Goal: Check status

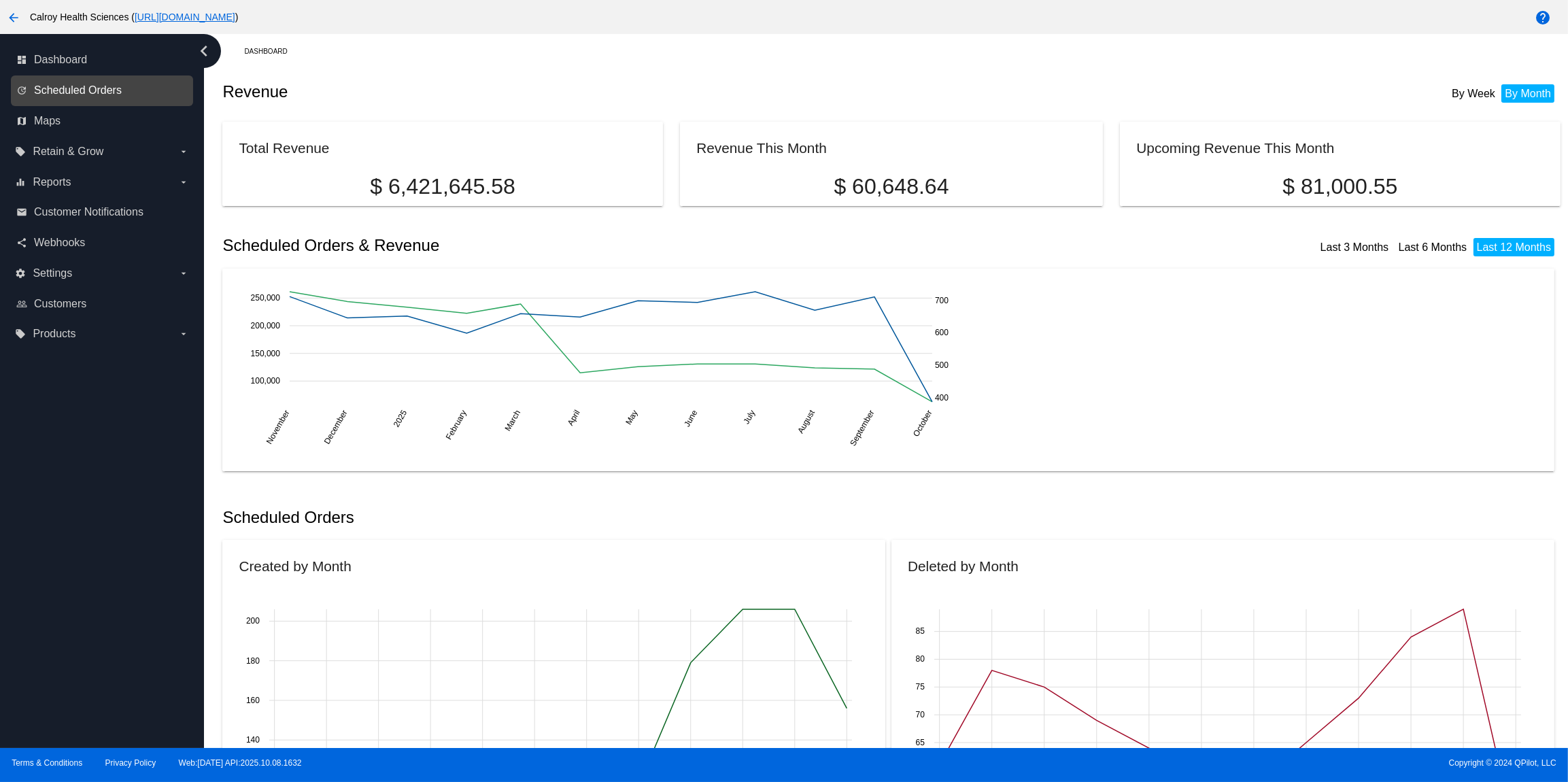
click at [96, 96] on span "Scheduled Orders" at bounding box center [78, 90] width 88 height 12
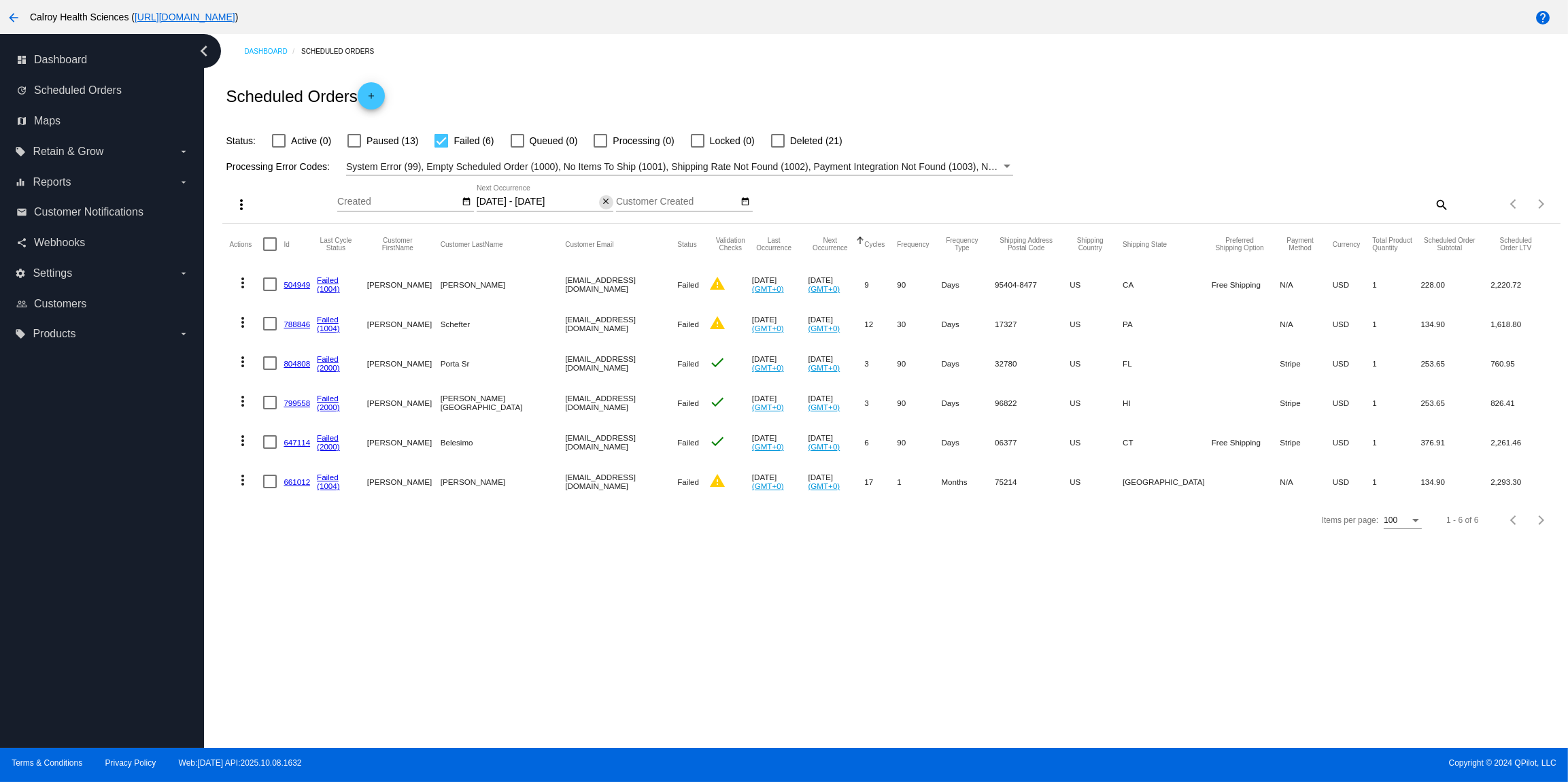
click at [604, 205] on mat-icon "close" at bounding box center [606, 202] width 10 height 11
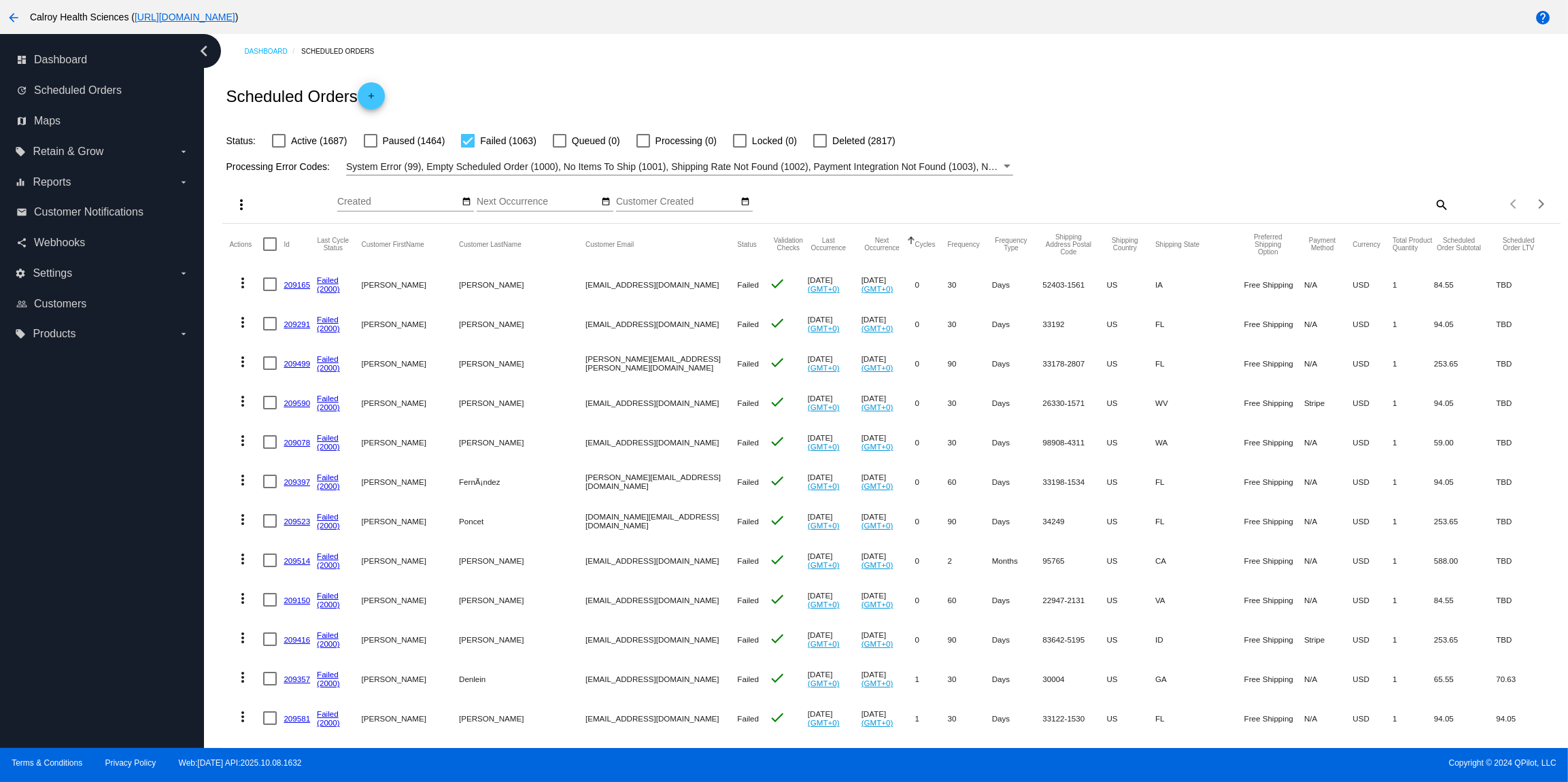
click at [1442, 206] on mat-icon "search" at bounding box center [1440, 205] width 16 height 21
click at [1366, 206] on input "Search" at bounding box center [1282, 202] width 333 height 11
paste input "[EMAIL_ADDRESS][DOMAIN_NAME])"
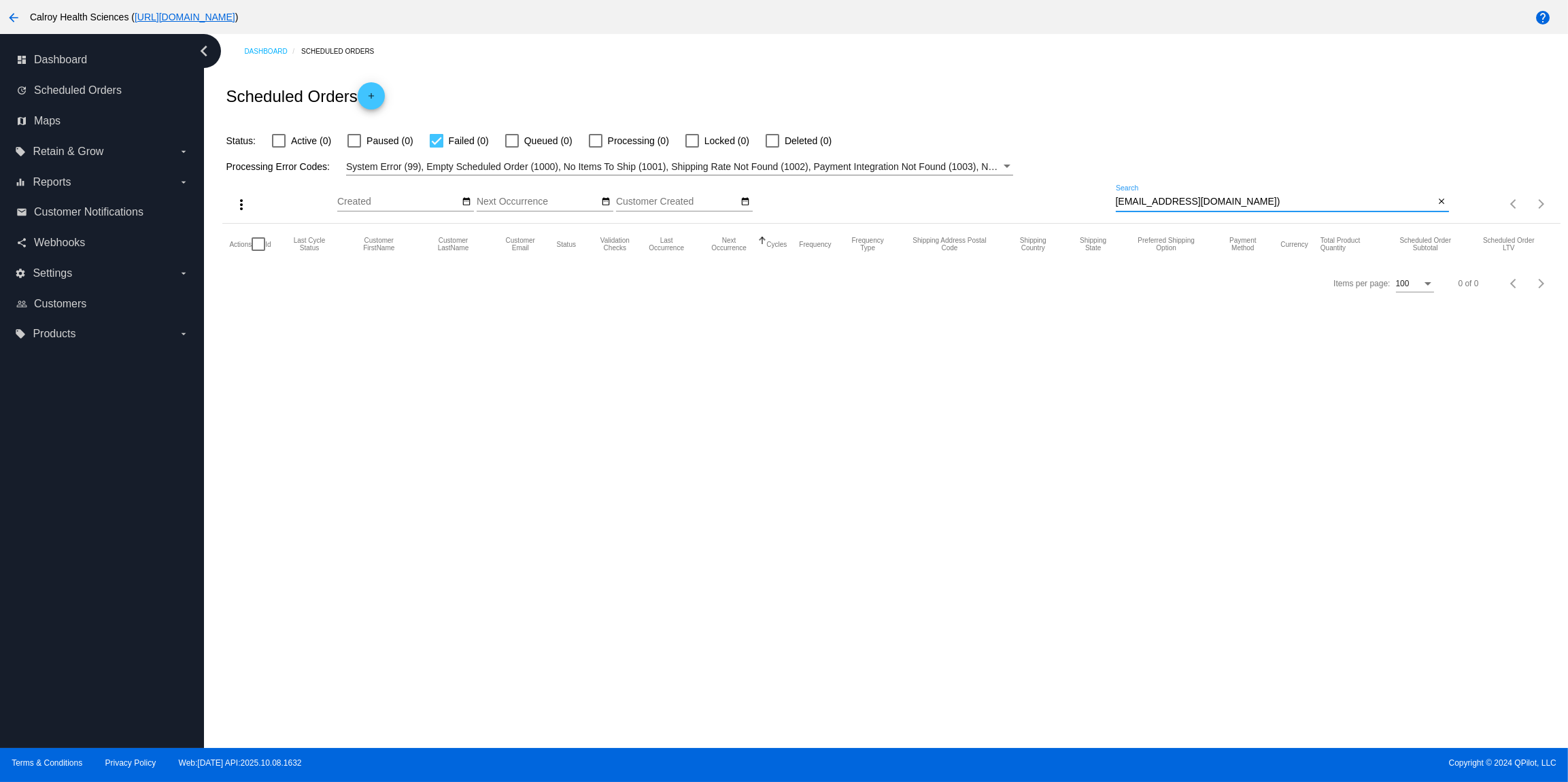
type input "[EMAIL_ADDRESS][DOMAIN_NAME])"
click at [440, 140] on div at bounding box center [437, 141] width 13 height 13
click at [437, 147] on input "Failed (0)" at bounding box center [436, 147] width 1 height 1
checkbox input "false"
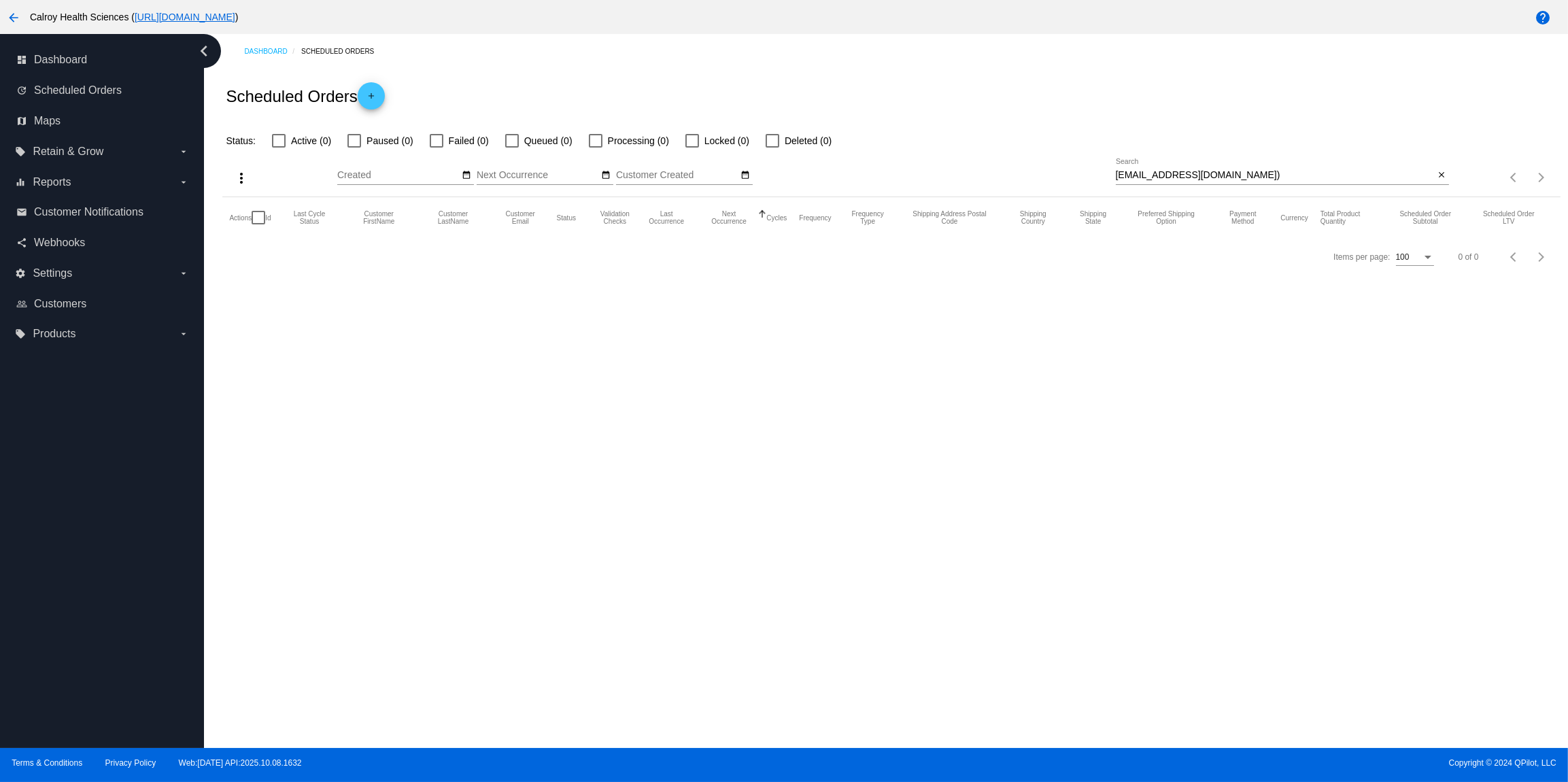
click at [1284, 176] on input "[EMAIL_ADDRESS][DOMAIN_NAME])" at bounding box center [1276, 175] width 319 height 11
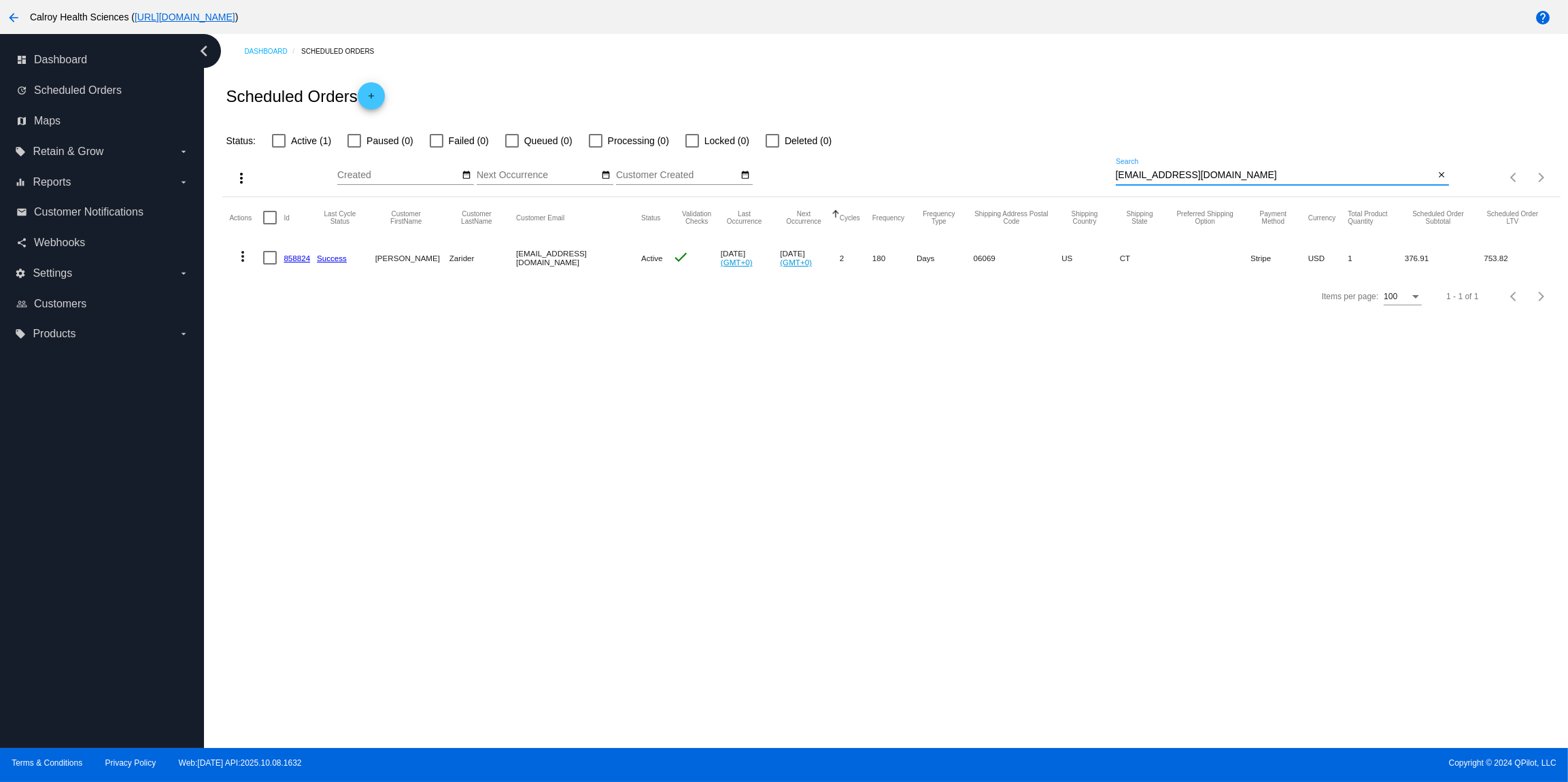
type input "[EMAIL_ADDRESS][DOMAIN_NAME]"
click at [240, 257] on mat-icon "more_vert" at bounding box center [243, 256] width 16 height 16
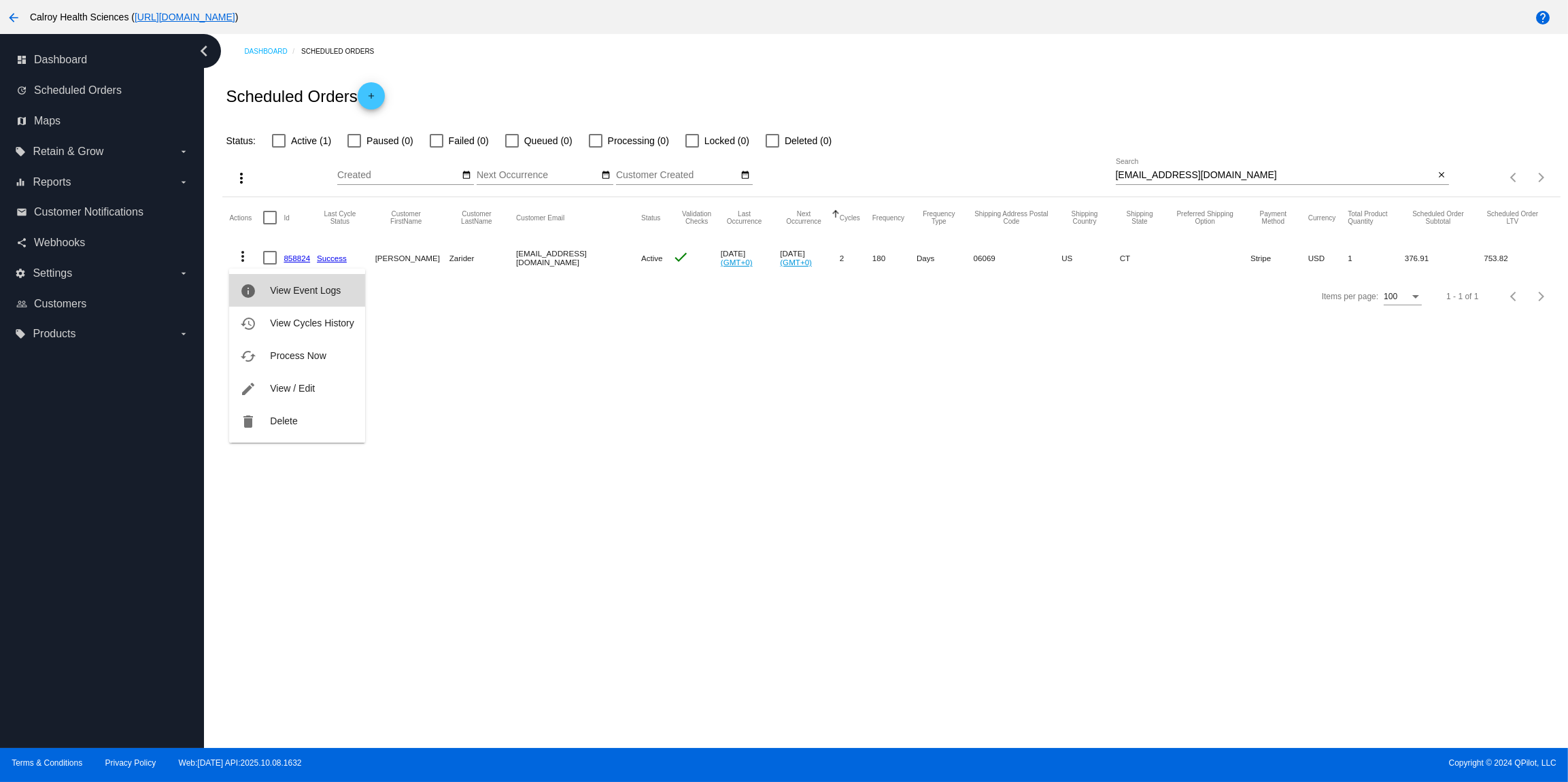
click at [295, 295] on span "View Event Logs" at bounding box center [306, 290] width 71 height 11
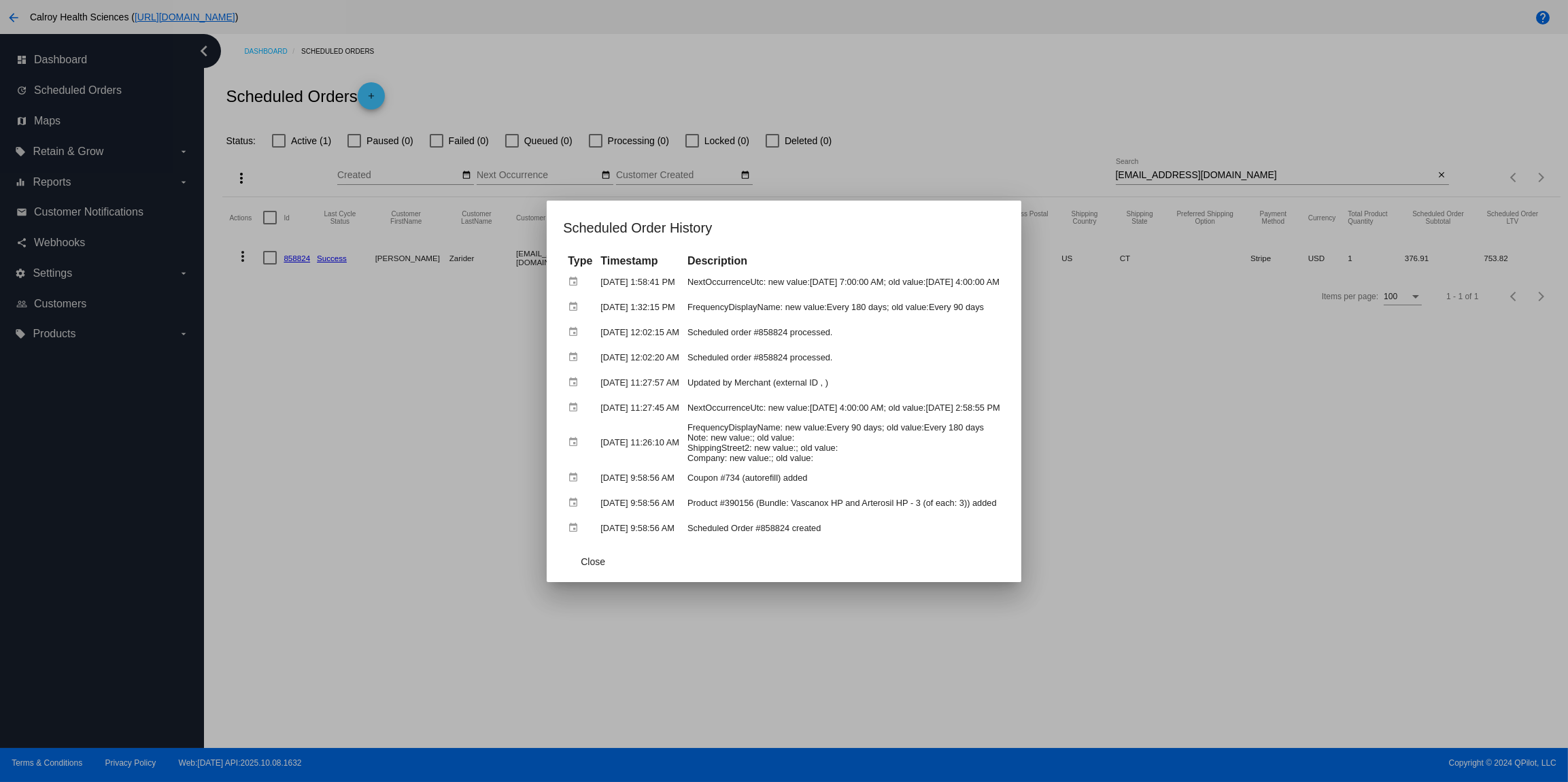
drag, startPoint x: 1027, startPoint y: 278, endPoint x: 689, endPoint y: 278, distance: 338.0
click at [687, 278] on td "NextOccurrenceUtc: new value:[DATE] 7:00:00 AM; old value:[DATE] 4:00:00 AM" at bounding box center [844, 282] width 319 height 24
drag, startPoint x: 689, startPoint y: 282, endPoint x: 1025, endPoint y: 284, distance: 336.0
click at [1003, 284] on td "NextOccurrenceUtc: new value:[DATE] 7:00:00 AM; old value:[DATE] 4:00:00 AM" at bounding box center [844, 282] width 319 height 24
click at [1181, 400] on div at bounding box center [784, 391] width 1568 height 782
